Goal: Information Seeking & Learning: Find specific fact

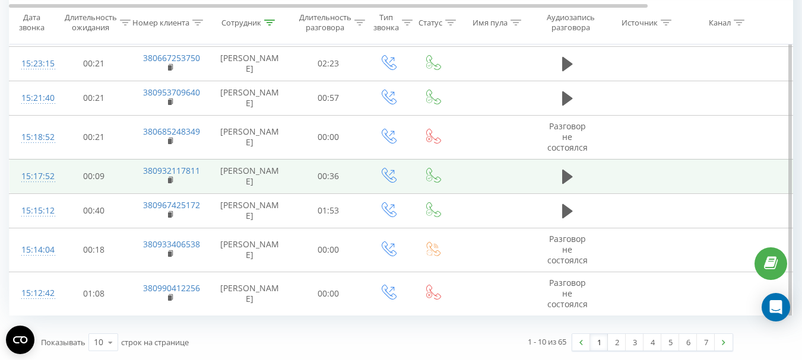
scroll to position [703, 0]
drag, startPoint x: 181, startPoint y: 157, endPoint x: 131, endPoint y: 158, distance: 49.3
click at [131, 159] on td "380932117811" at bounding box center [169, 176] width 77 height 34
drag, startPoint x: 131, startPoint y: 158, endPoint x: 162, endPoint y: 158, distance: 30.9
click at [162, 159] on td "380932117811" at bounding box center [169, 176] width 77 height 34
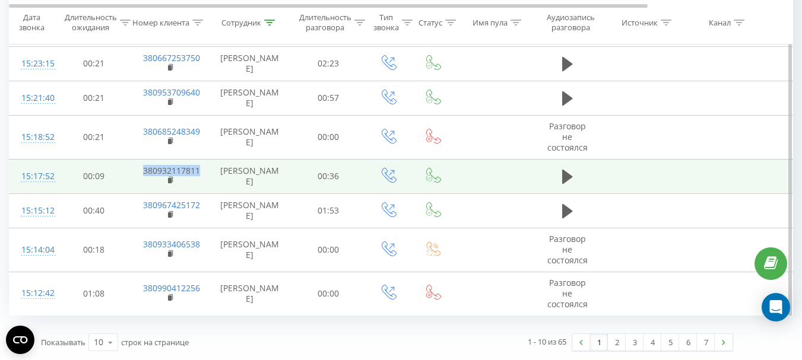
drag, startPoint x: 162, startPoint y: 158, endPoint x: 154, endPoint y: 153, distance: 9.4
click at [154, 165] on link "380932117811" at bounding box center [171, 170] width 57 height 11
copy link "380932117811"
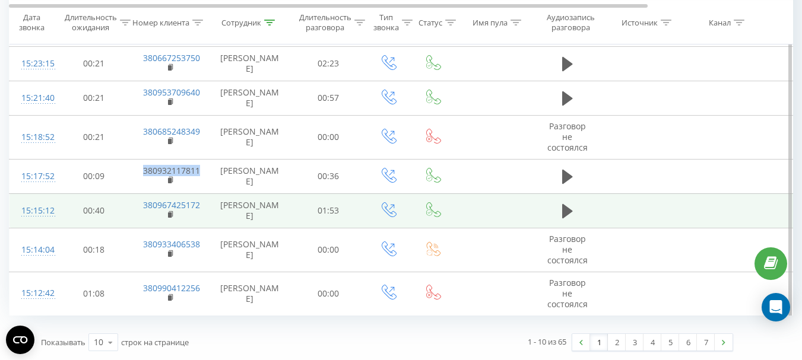
scroll to position [584, 0]
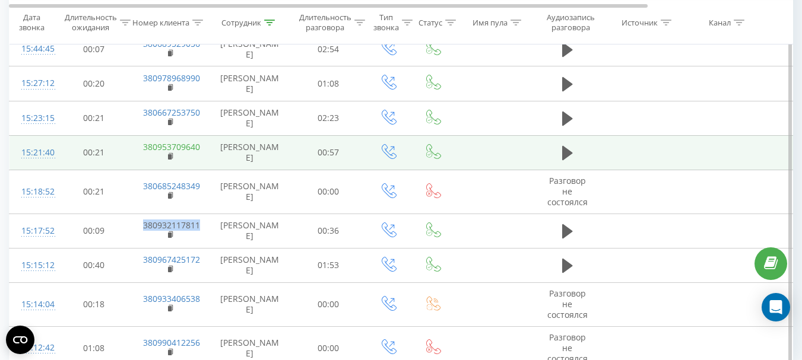
drag, startPoint x: 166, startPoint y: 189, endPoint x: 146, endPoint y: 189, distance: 20.2
click at [146, 153] on link "380953709640" at bounding box center [171, 146] width 57 height 11
click at [161, 153] on link "380953709640" at bounding box center [171, 146] width 57 height 11
click at [204, 170] on td "380953709640" at bounding box center [169, 152] width 77 height 34
click at [205, 170] on td "380953709640" at bounding box center [169, 152] width 77 height 34
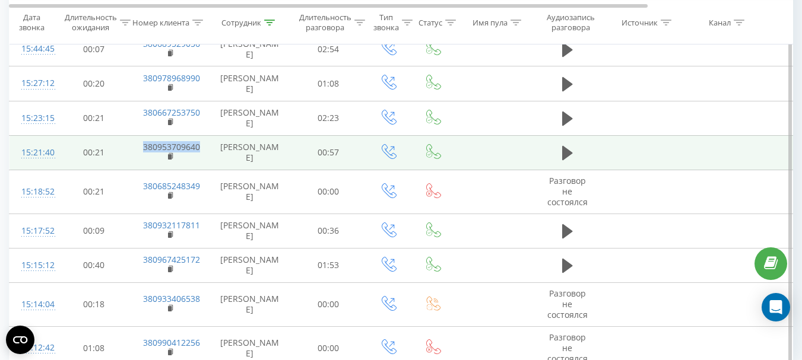
drag, startPoint x: 204, startPoint y: 191, endPoint x: 145, endPoint y: 184, distance: 59.1
click at [145, 170] on td "380953709640" at bounding box center [169, 152] width 77 height 34
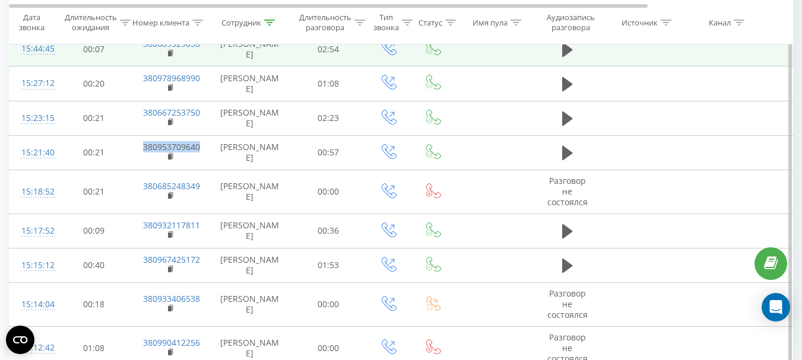
copy link "380953709640"
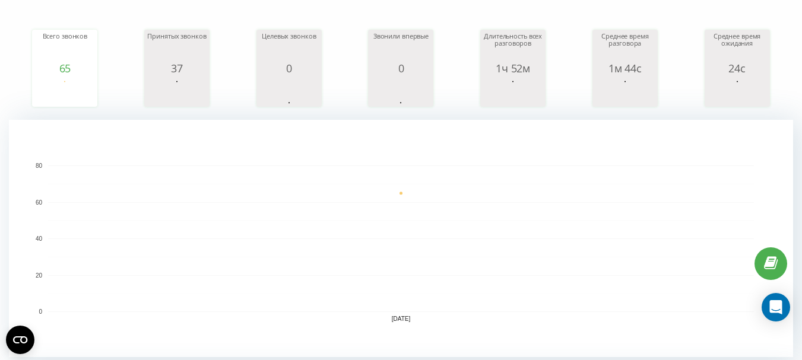
scroll to position [0, 0]
